Goal: Task Accomplishment & Management: Manage account settings

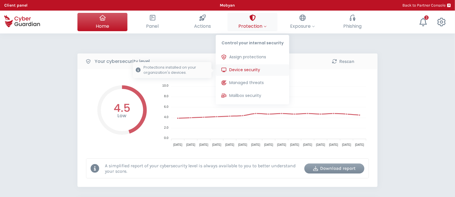
click at [248, 71] on span "Device security" at bounding box center [244, 70] width 31 height 6
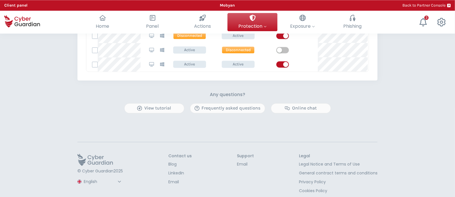
scroll to position [478, 0]
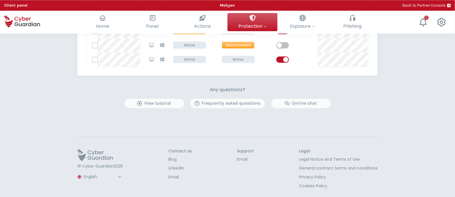
click at [90, 174] on select "Spanish English Portuguese (BR)" at bounding box center [103, 177] width 41 height 10
click at [83, 172] on select "Spanish English Portuguese (BR)" at bounding box center [103, 177] width 41 height 10
select select "Português (BR)"
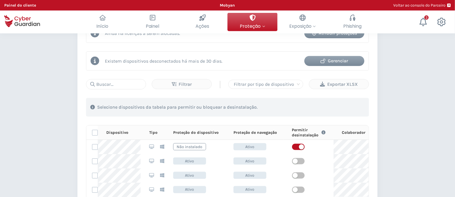
scroll to position [235, 0]
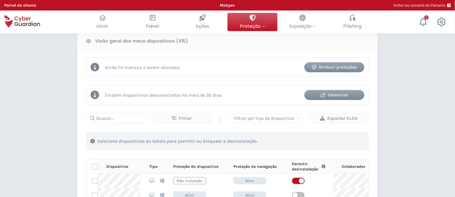
click at [324, 97] on icon "button" at bounding box center [322, 95] width 5 height 5
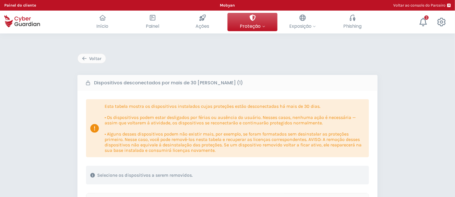
click at [355, 69] on div "Voltar Dispositivos desconectados por mais de 30 dias (1) Esta tabela mostra os…" at bounding box center [227, 164] width 300 height 223
click at [100, 60] on div "Voltar" at bounding box center [91, 58] width 19 height 7
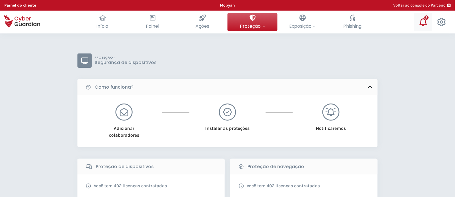
click at [422, 25] on icon at bounding box center [423, 22] width 9 height 9
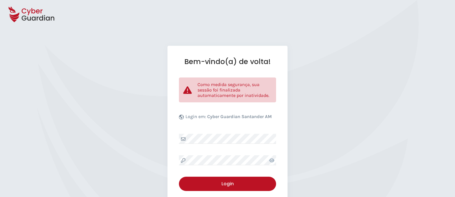
select select "Português (BR)"
